Goal: Task Accomplishment & Management: Complete application form

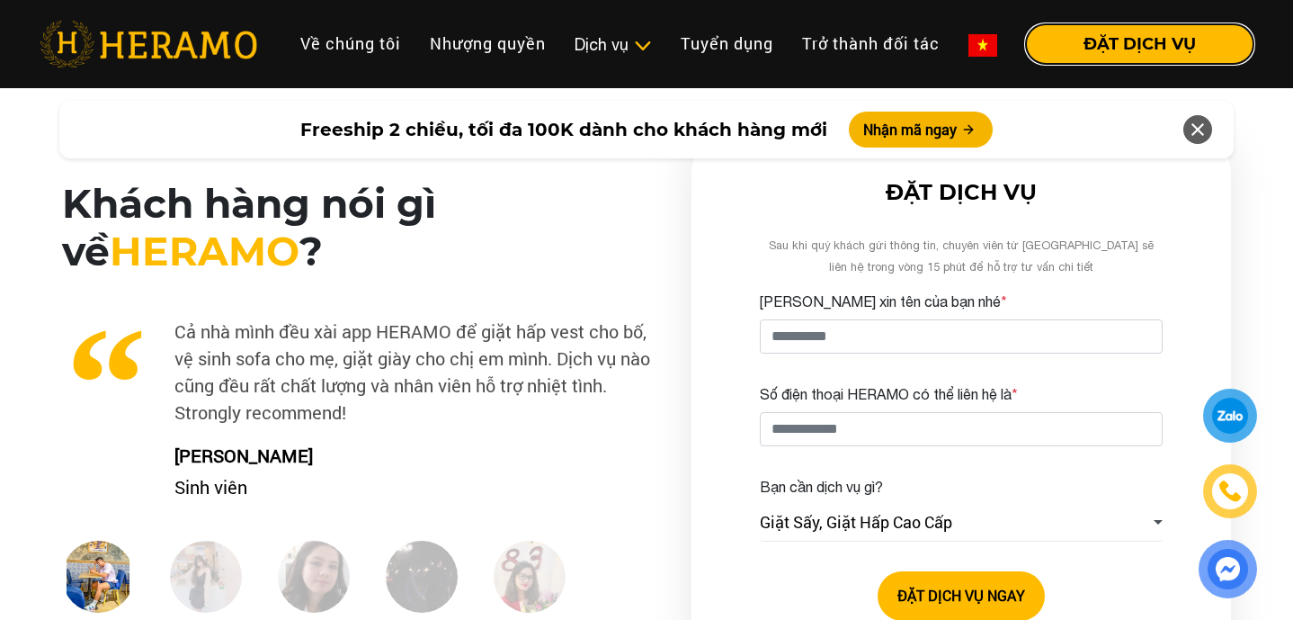
scroll to position [2571, 0]
click at [1067, 43] on button "ĐẶT DỊCH VỤ" at bounding box center [1140, 44] width 228 height 40
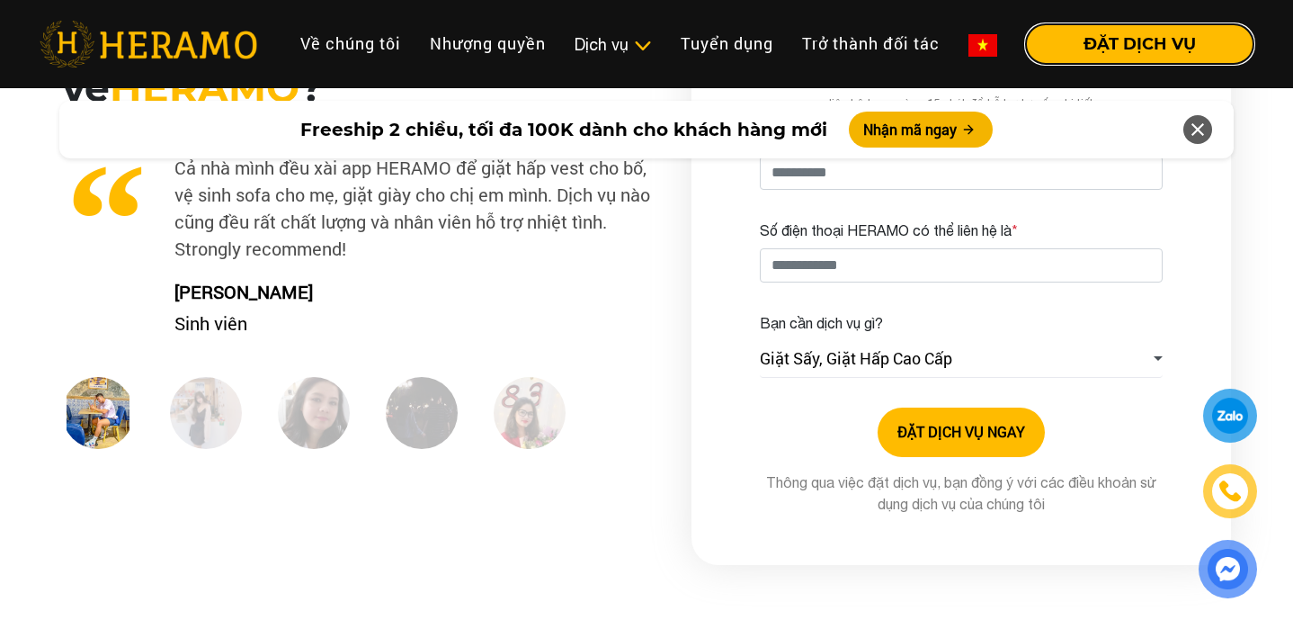
scroll to position [2737, 0]
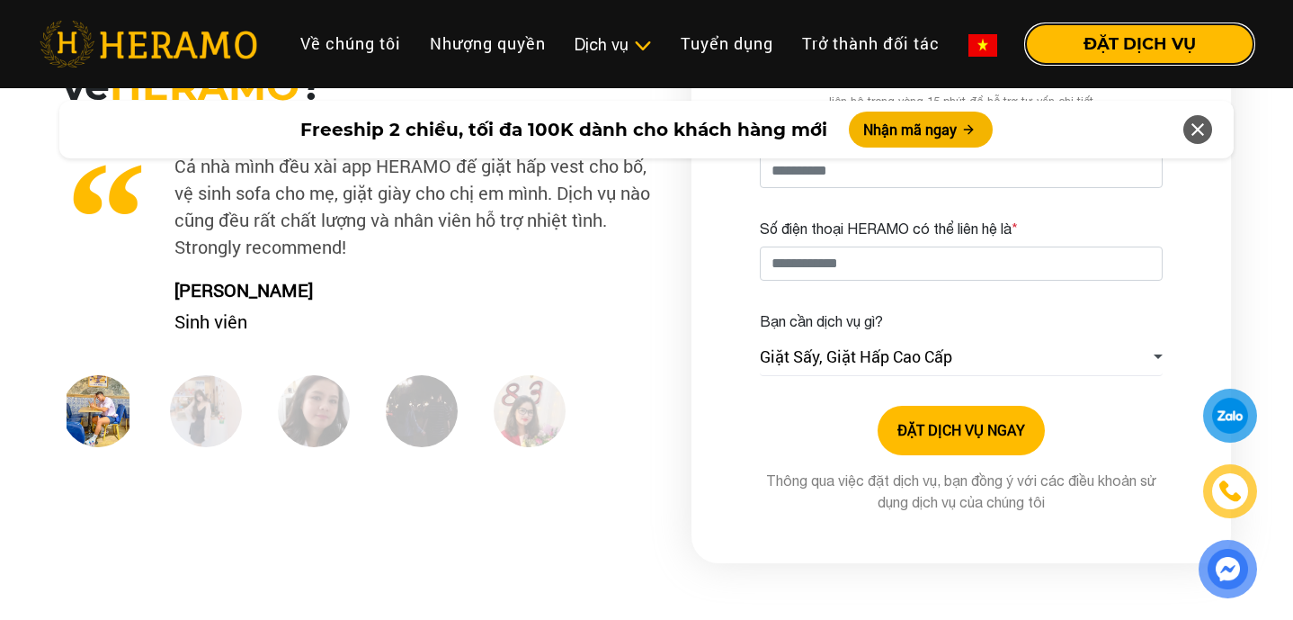
click at [1107, 48] on button "ĐẶT DỊCH VỤ" at bounding box center [1140, 44] width 228 height 40
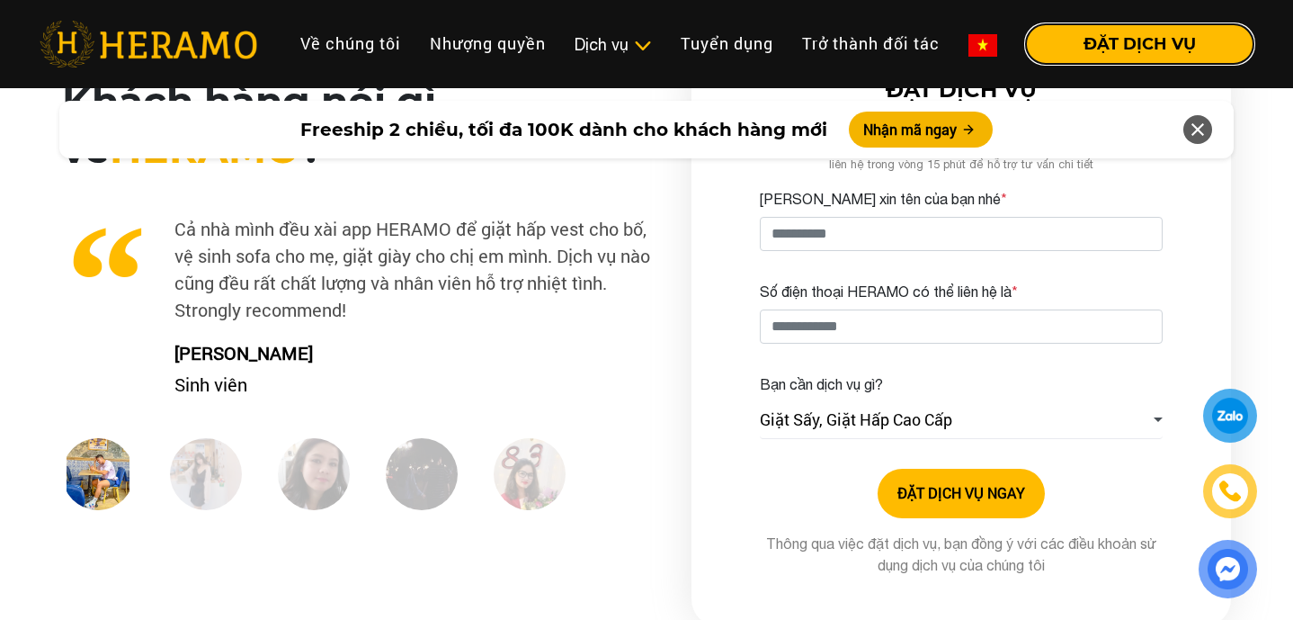
scroll to position [2742, 0]
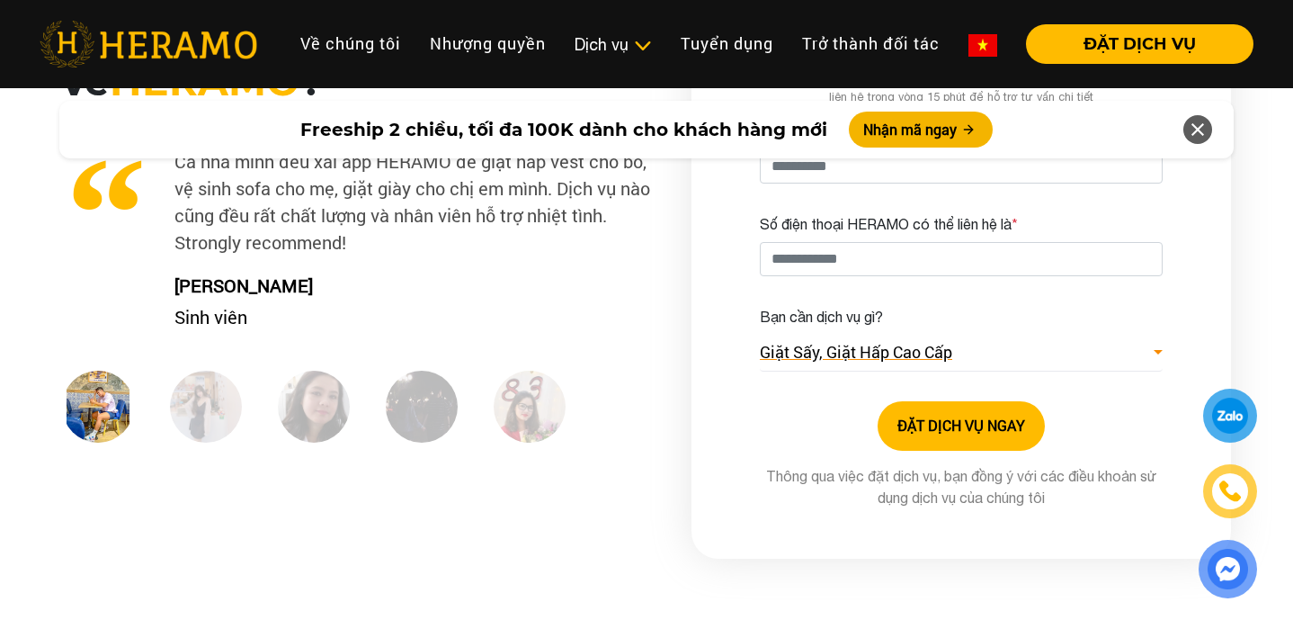
click at [1155, 358] on link "Giặt Sấy, Giặt Hấp Cao Cấp" at bounding box center [961, 353] width 403 height 37
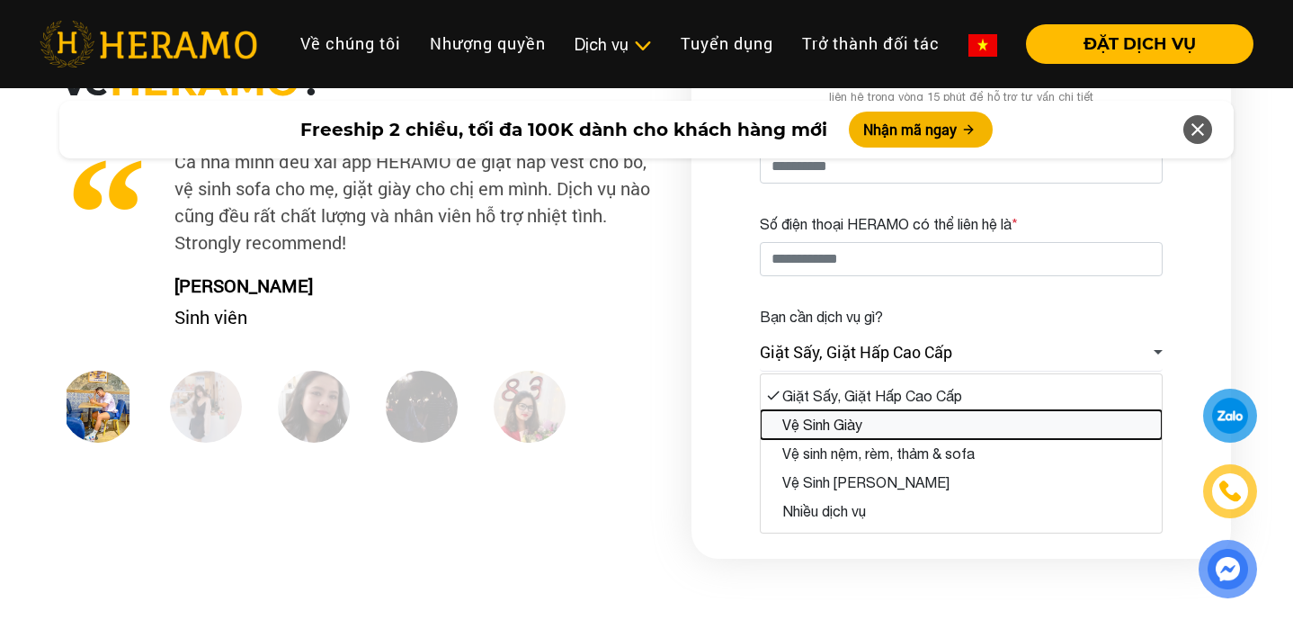
click at [952, 415] on button "Vệ Sinh Giày" at bounding box center [961, 424] width 401 height 29
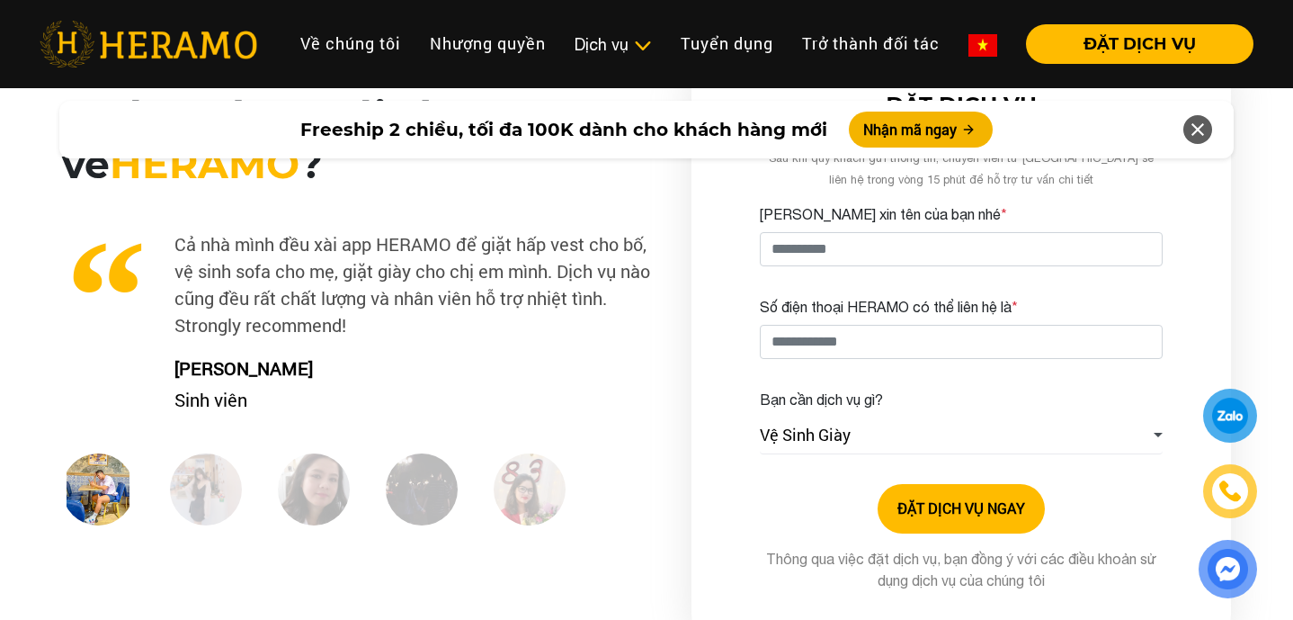
scroll to position [2643, 0]
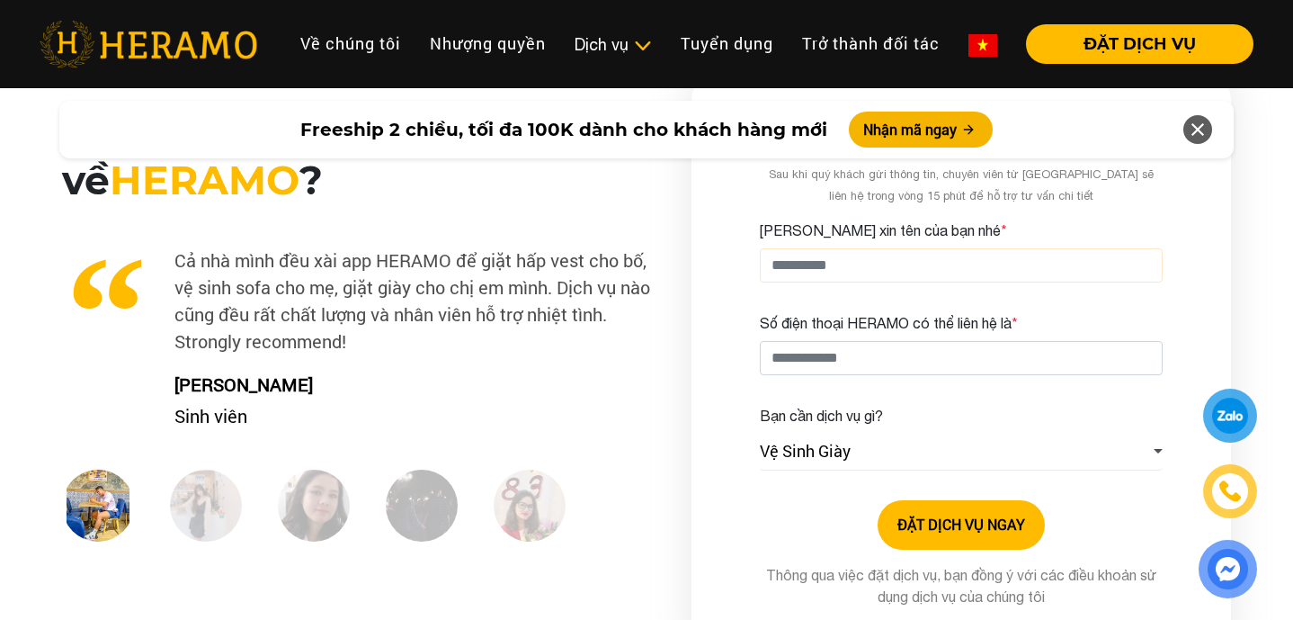
click at [898, 255] on input "[PERSON_NAME] xin tên của bạn nhé *" at bounding box center [961, 265] width 403 height 34
drag, startPoint x: 899, startPoint y: 264, endPoint x: 621, endPoint y: 254, distance: 278.1
click at [621, 254] on div "Khách hàng nói gì về HERAMO ? Công ty mình có một phòng chuyên dùng để đón khác…" at bounding box center [646, 365] width 1293 height 585
drag, startPoint x: 883, startPoint y: 266, endPoint x: 706, endPoint y: 250, distance: 177.9
click at [706, 250] on div "**********" at bounding box center [962, 365] width 540 height 585
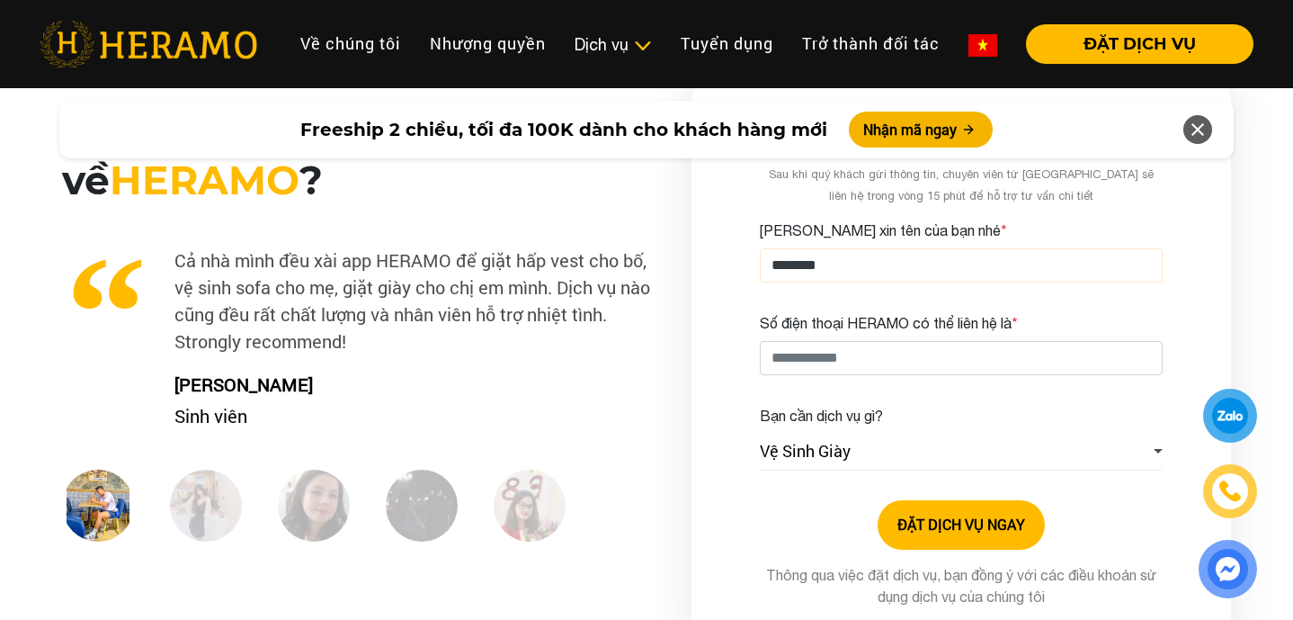
type input "********"
click at [865, 365] on input "Số điện thoại HERAMO có thể liên hệ là *" at bounding box center [961, 358] width 403 height 34
drag, startPoint x: 879, startPoint y: 354, endPoint x: 659, endPoint y: 320, distance: 222.1
click at [659, 320] on div "Khách hàng nói gì về HERAMO ? Công ty mình có một phòng chuyên dùng để đón khác…" at bounding box center [646, 365] width 1293 height 585
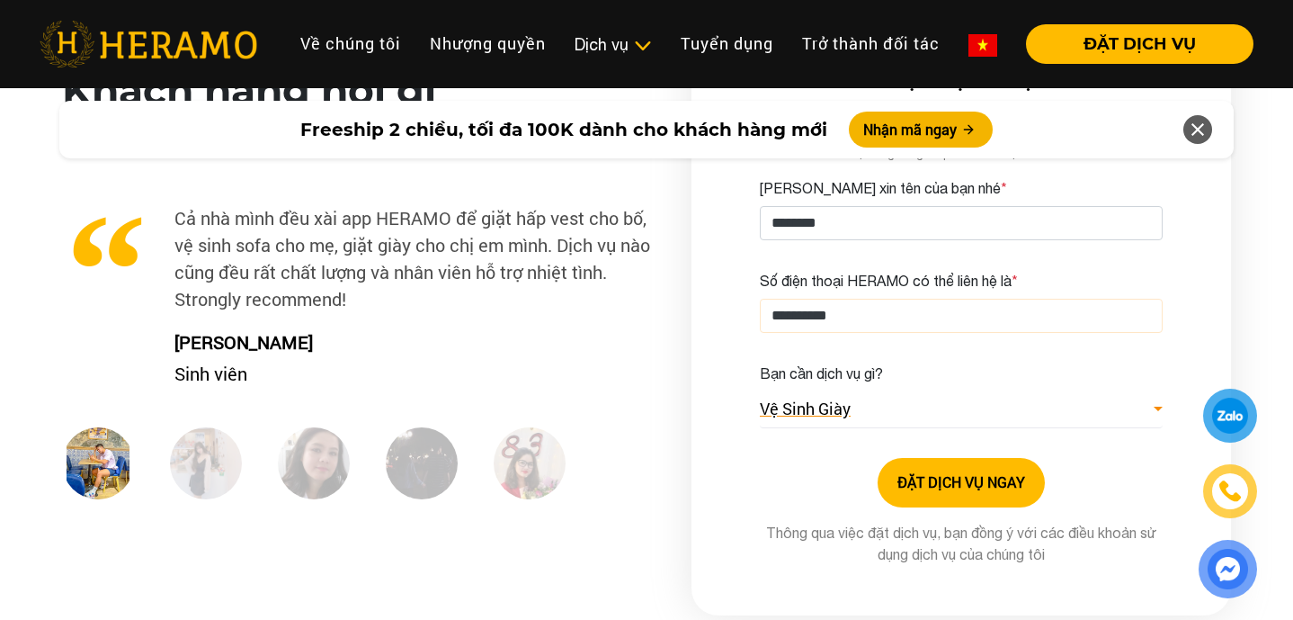
scroll to position [2693, 0]
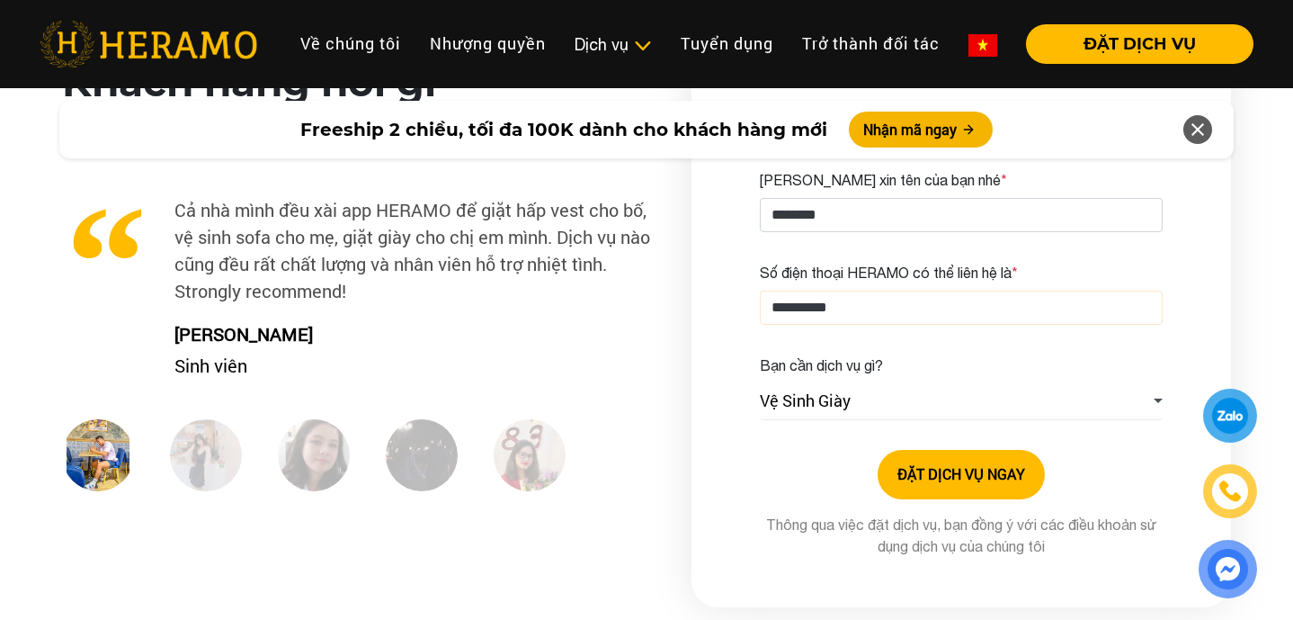
type input "**********"
click at [930, 476] on button "ĐẶT DỊCH VỤ NGAY" at bounding box center [961, 474] width 167 height 49
